Goal: Information Seeking & Learning: Compare options

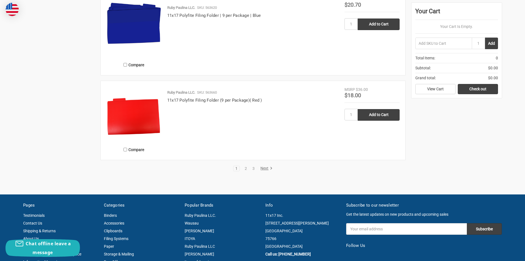
scroll to position [1103, 0]
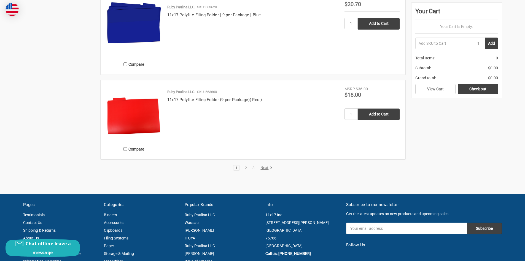
click at [264, 166] on link "Next" at bounding box center [266, 167] width 14 height 5
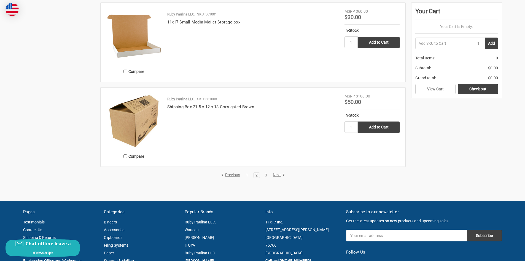
scroll to position [1103, 0]
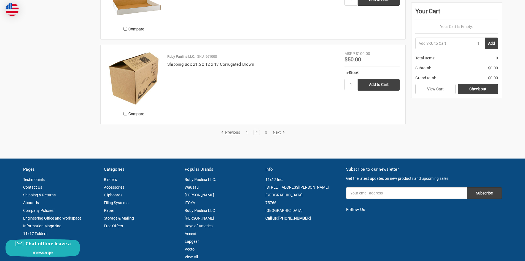
click at [277, 132] on link "Next" at bounding box center [278, 132] width 14 height 5
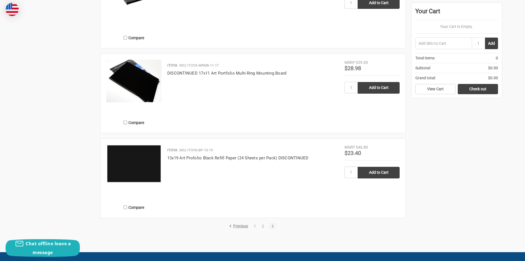
scroll to position [772, 0]
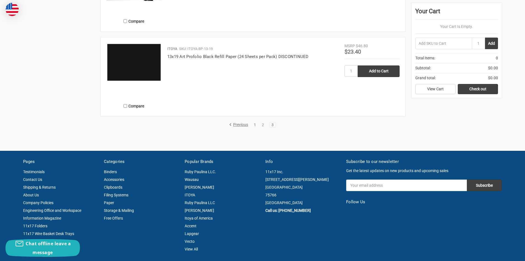
click at [255, 125] on link "1" at bounding box center [255, 125] width 6 height 4
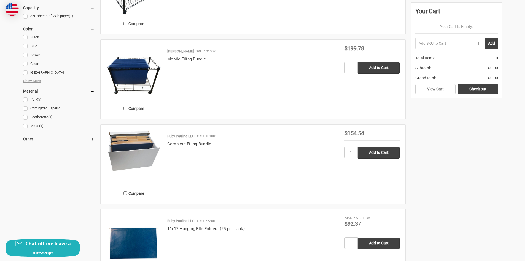
scroll to position [358, 0]
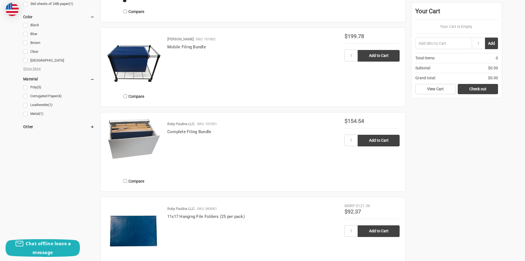
click at [117, 135] on img at bounding box center [133, 138] width 55 height 41
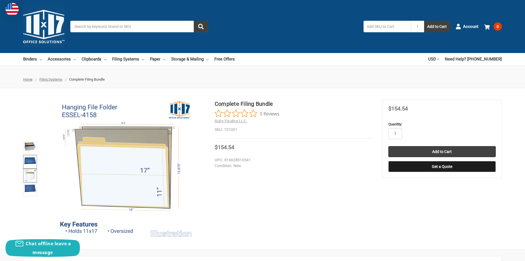
click at [29, 159] on img at bounding box center [30, 160] width 12 height 9
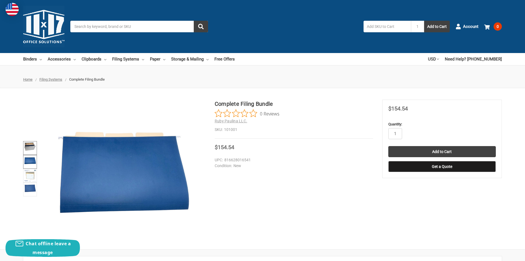
click at [31, 149] on img at bounding box center [30, 146] width 12 height 9
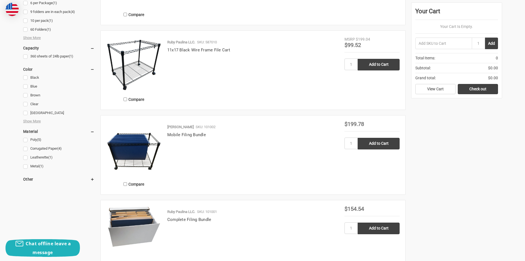
scroll to position [303, 0]
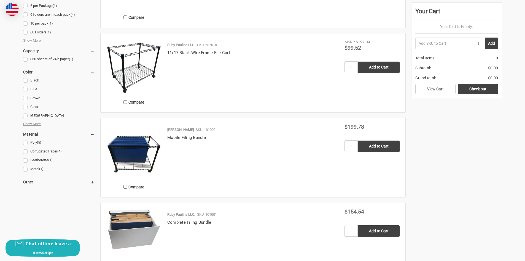
click at [25, 170] on link "Metal (1)" at bounding box center [58, 168] width 71 height 7
